Goal: Information Seeking & Learning: Learn about a topic

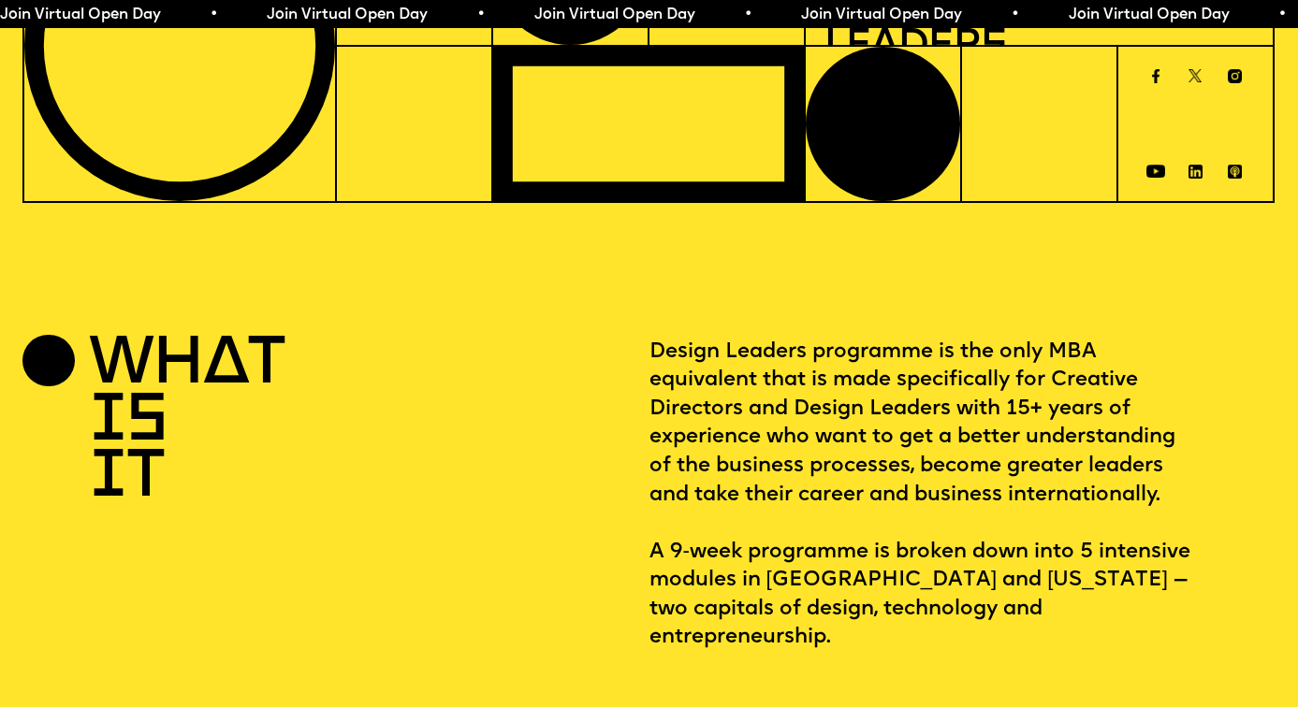
scroll to position [738, 0]
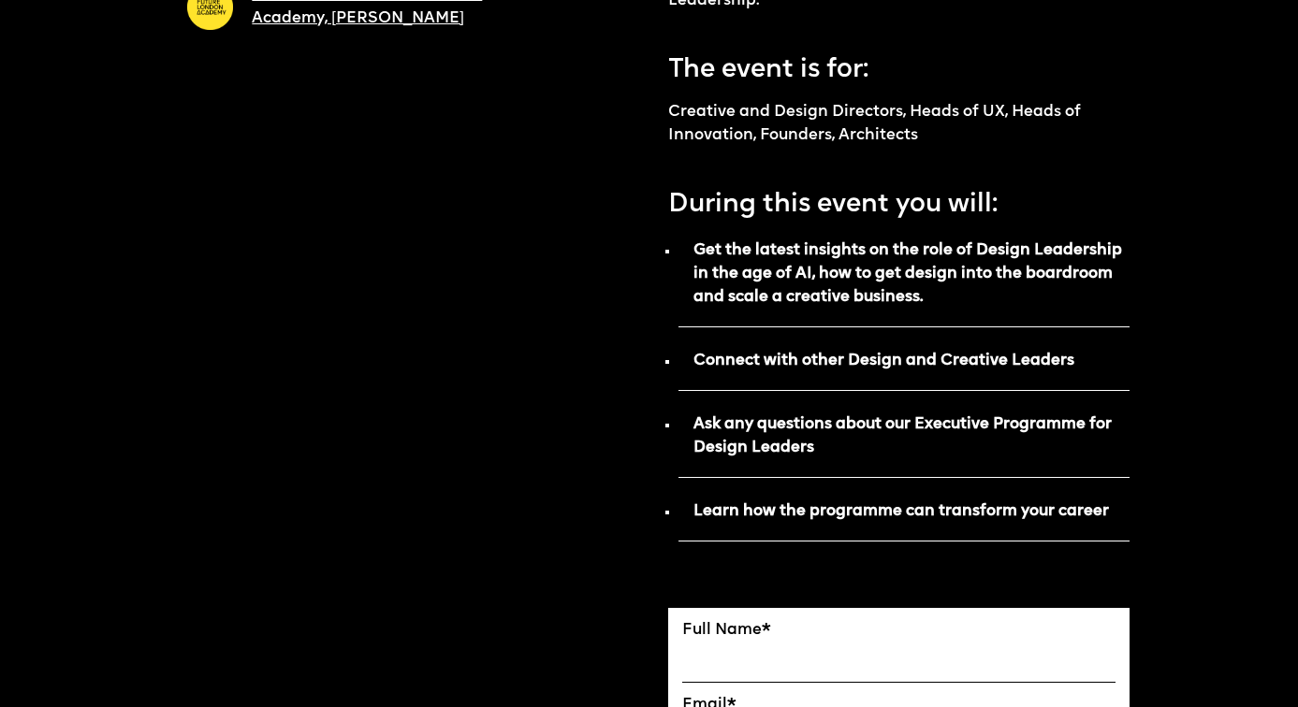
scroll to position [717, 0]
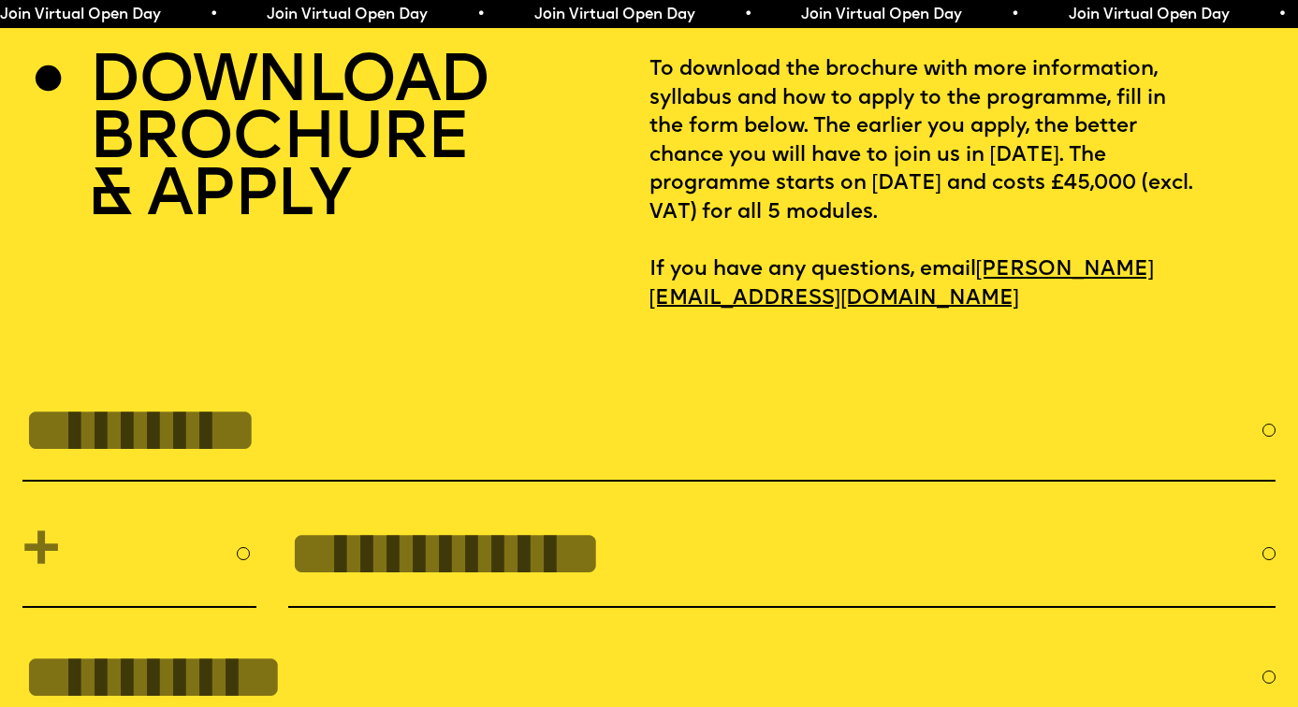
scroll to position [5549, 0]
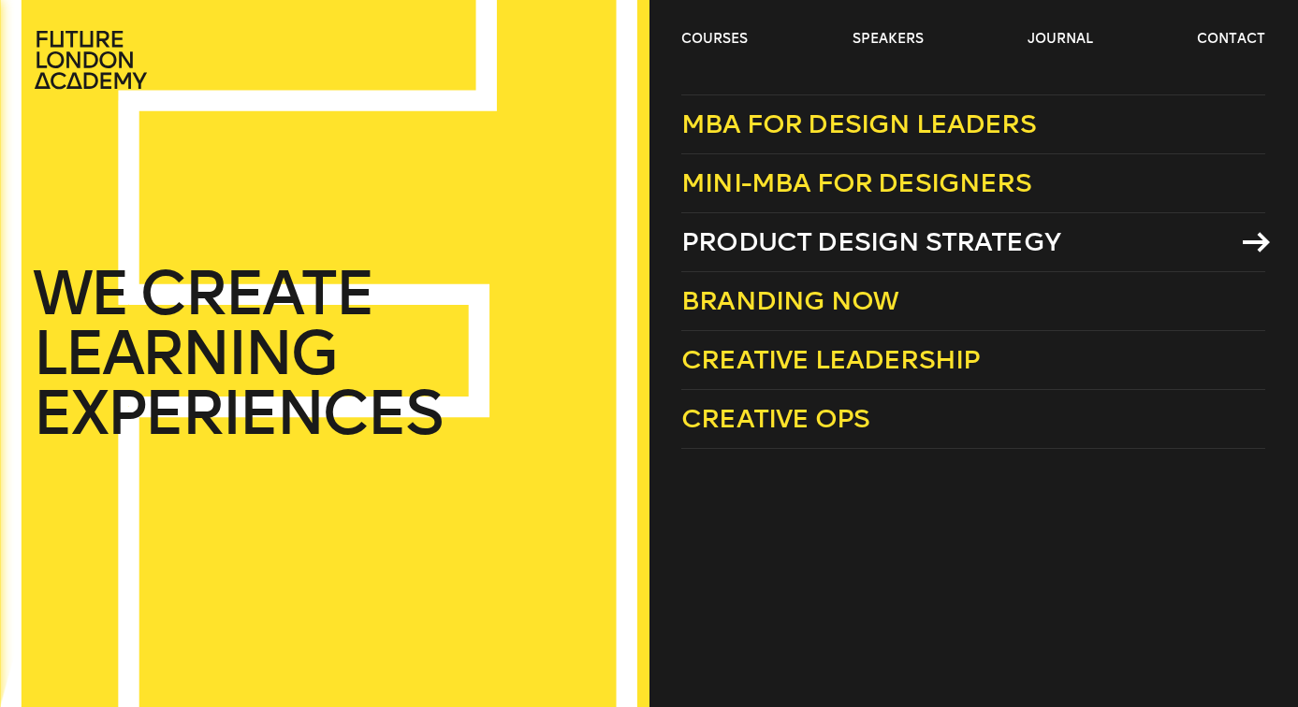
click at [725, 239] on span "Product Design Strategy" at bounding box center [870, 241] width 379 height 31
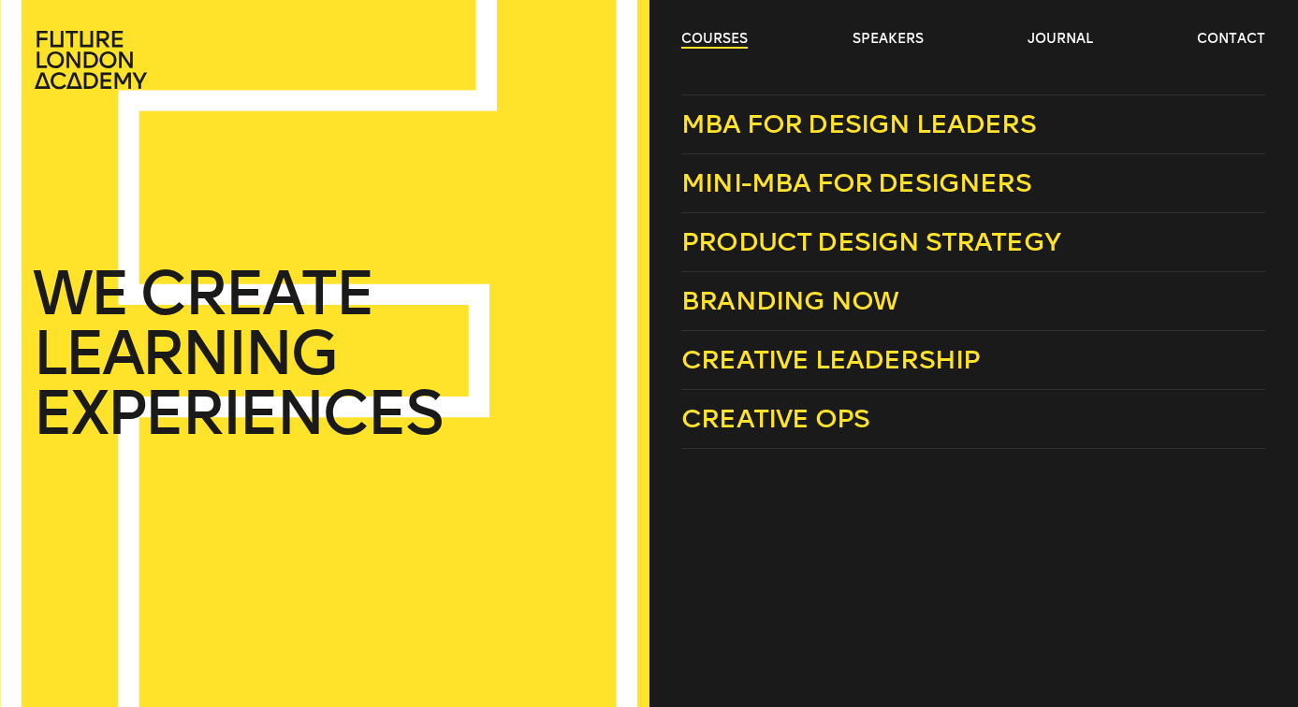
click at [719, 31] on link "courses" at bounding box center [714, 39] width 66 height 19
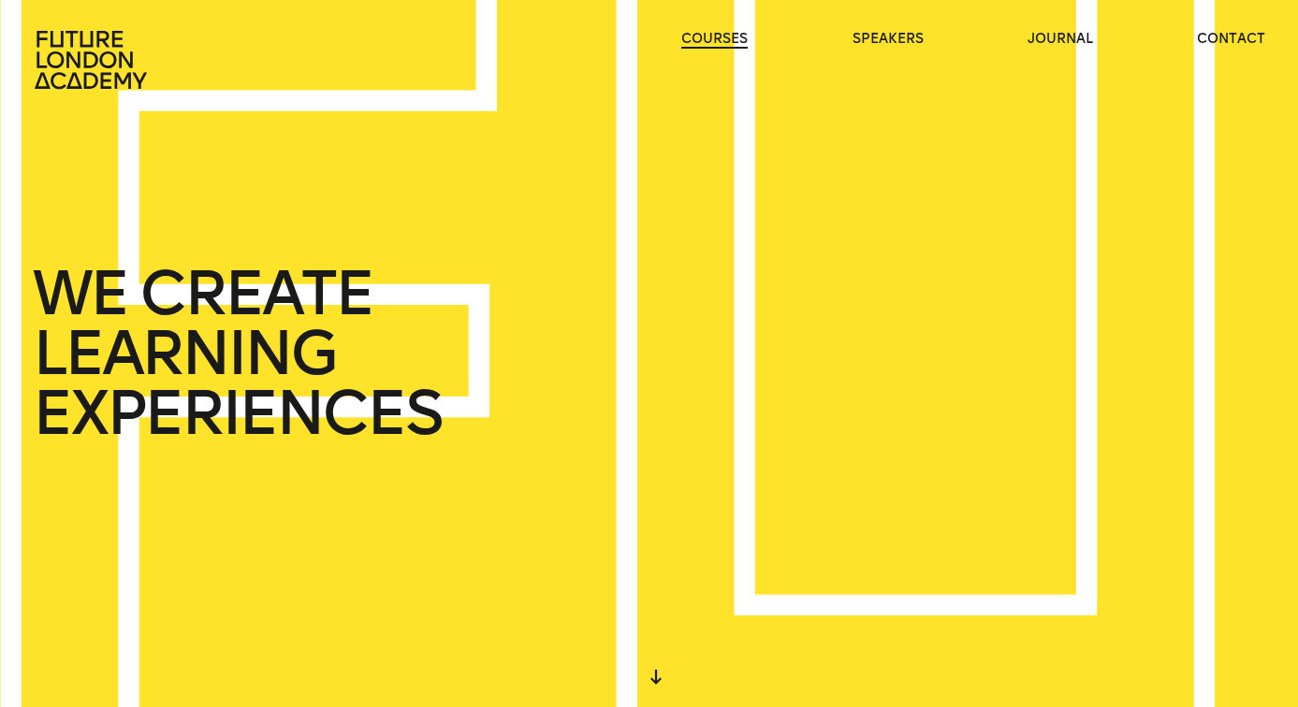
click at [715, 43] on link "courses" at bounding box center [714, 39] width 66 height 19
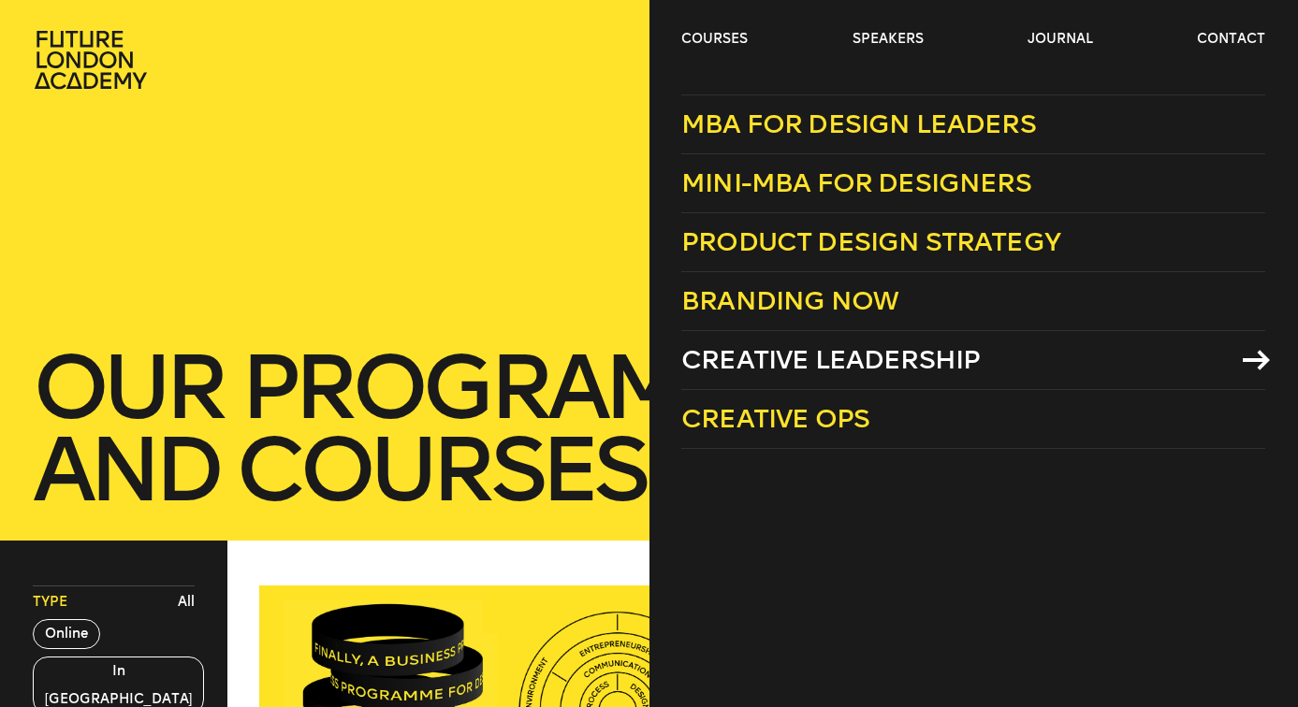
click at [775, 364] on span "Creative Leadership" at bounding box center [830, 359] width 298 height 31
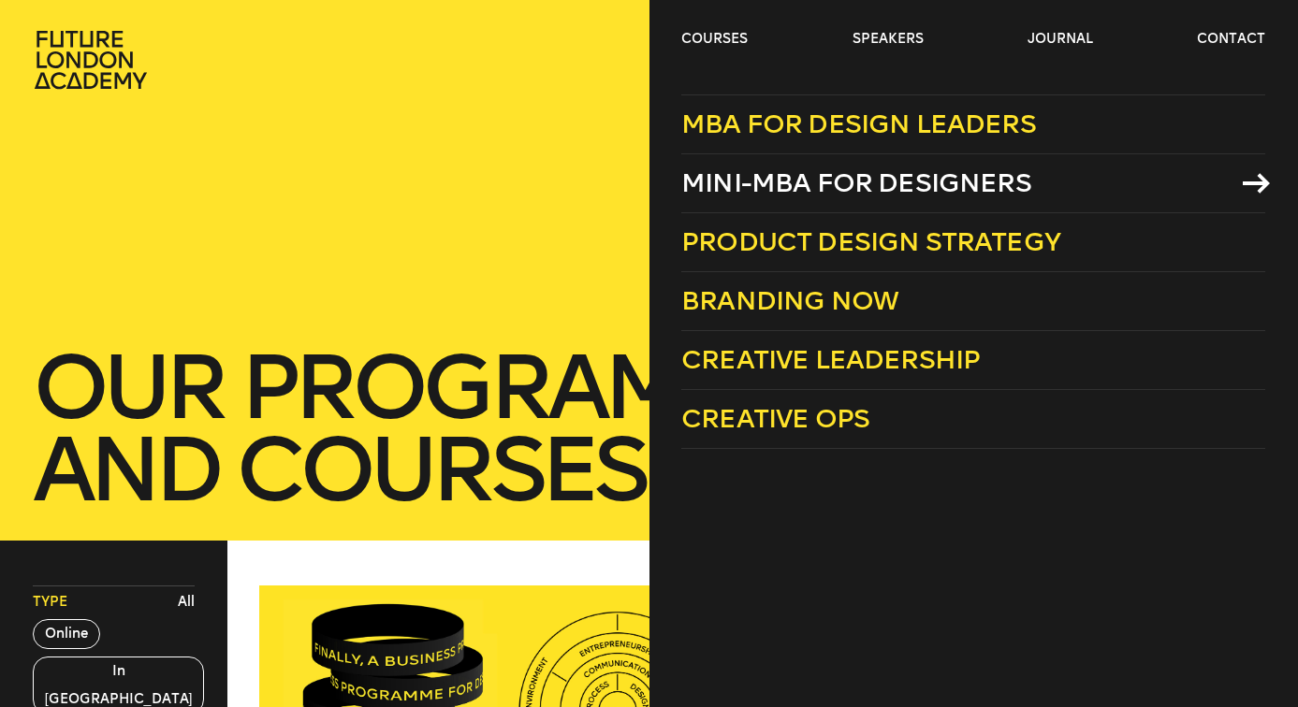
click at [802, 178] on span "Mini-MBA for Designers" at bounding box center [856, 182] width 350 height 31
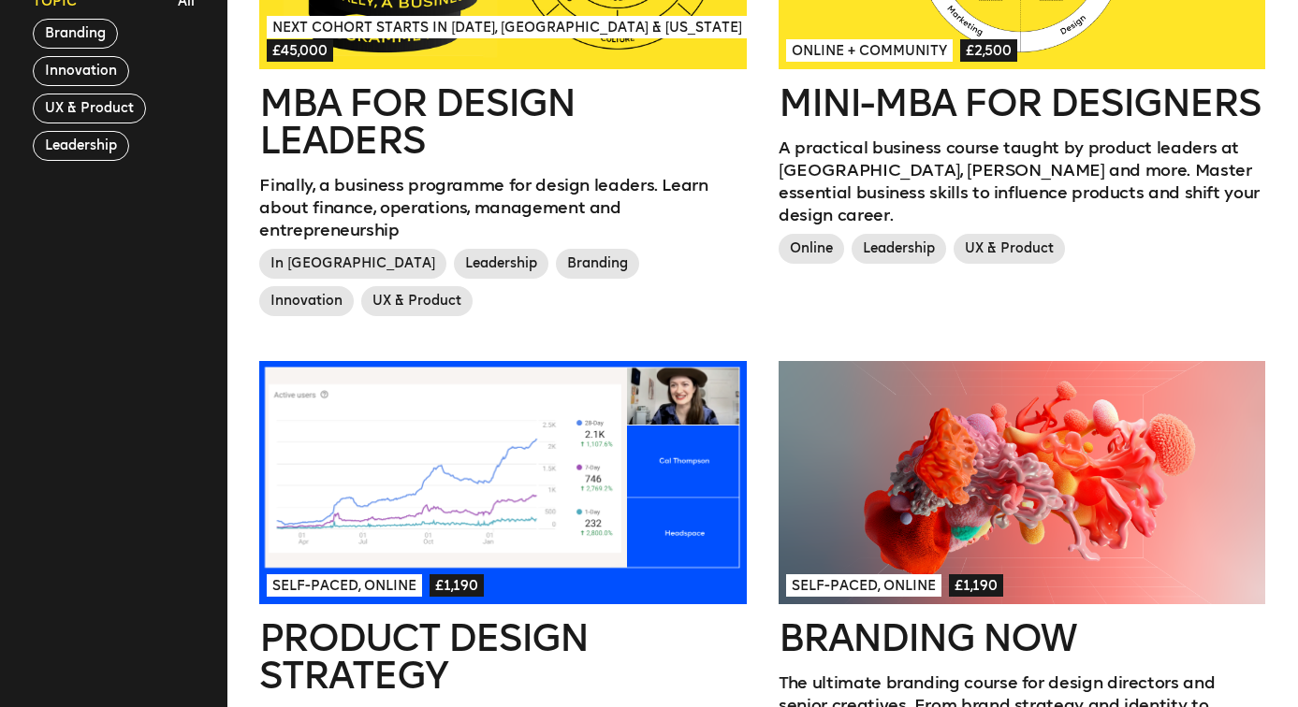
scroll to position [759, 0]
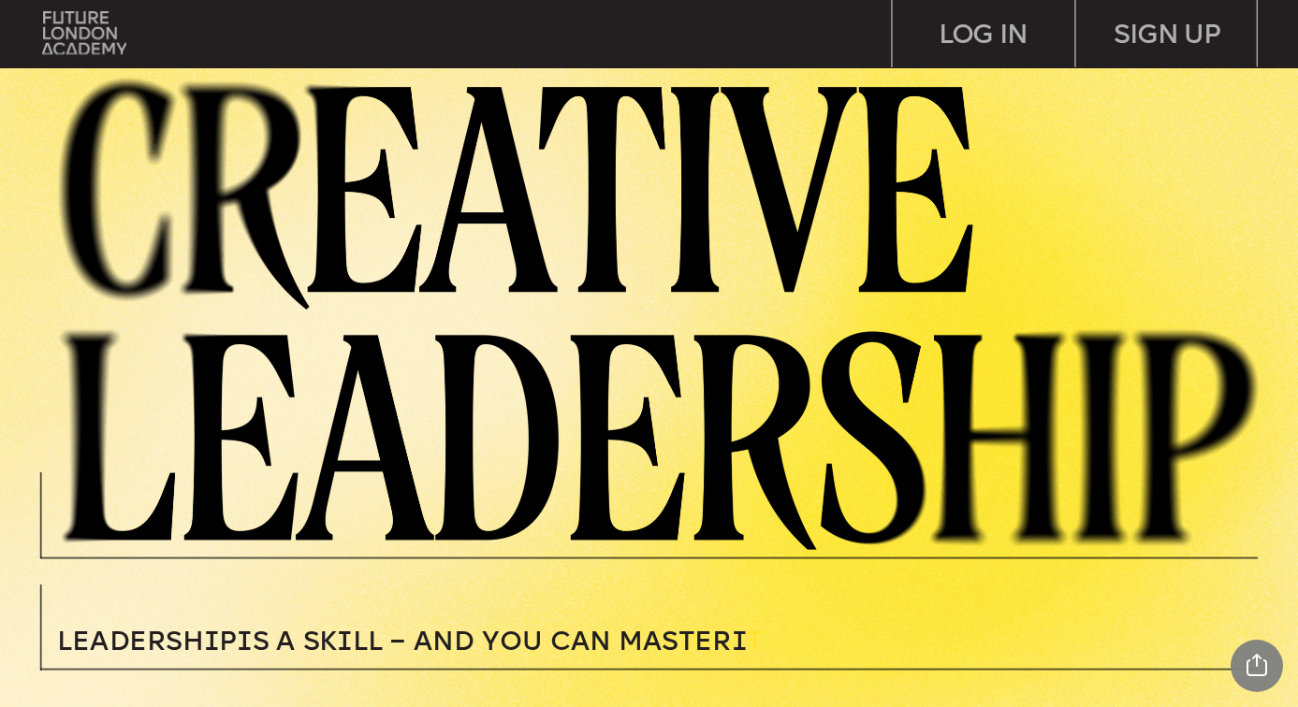
scroll to position [-2, 0]
